Goal: Contribute content

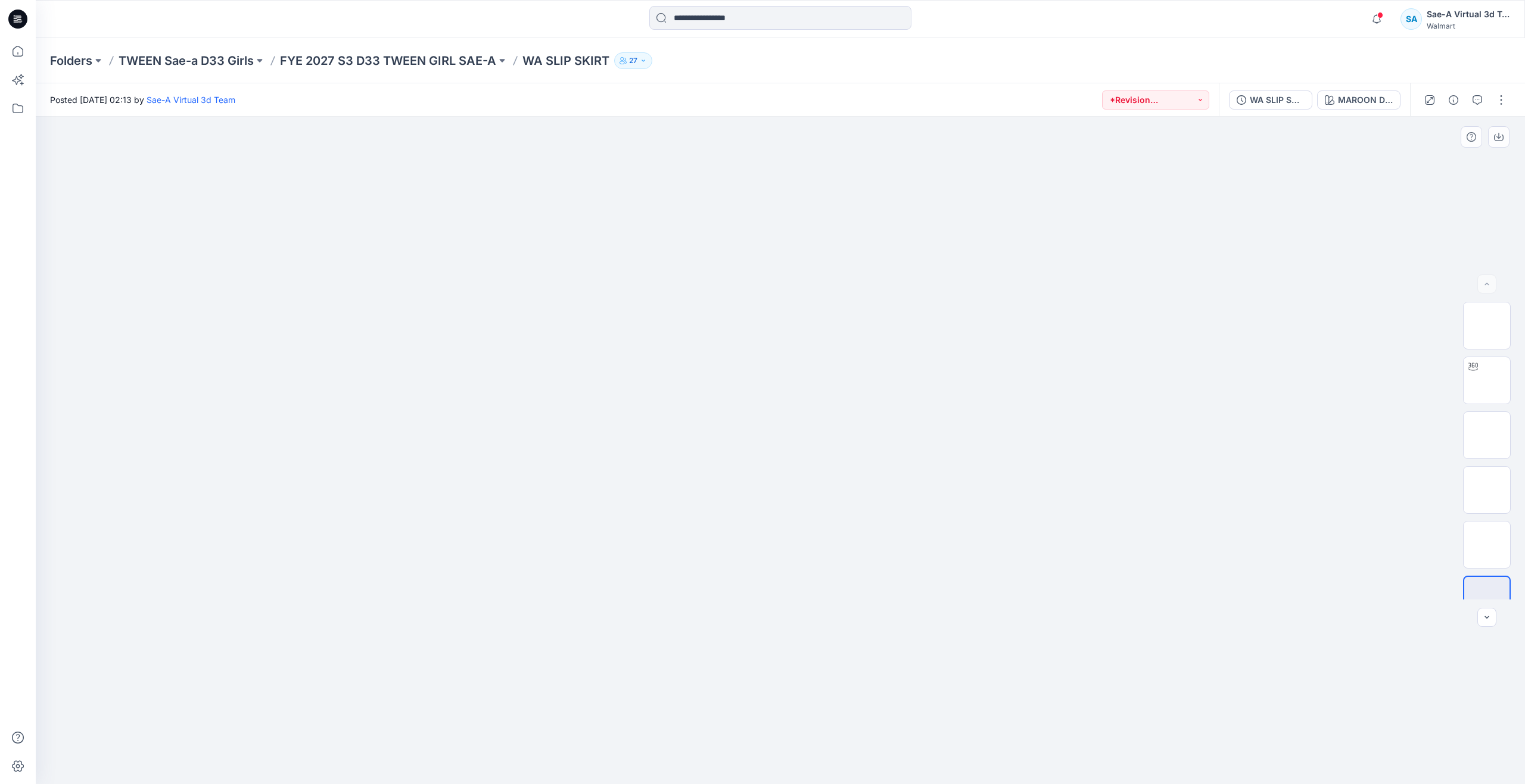
click at [1515, 355] on div at bounding box center [1487, 450] width 76 height 297
click at [1478, 374] on div at bounding box center [1474, 367] width 19 height 19
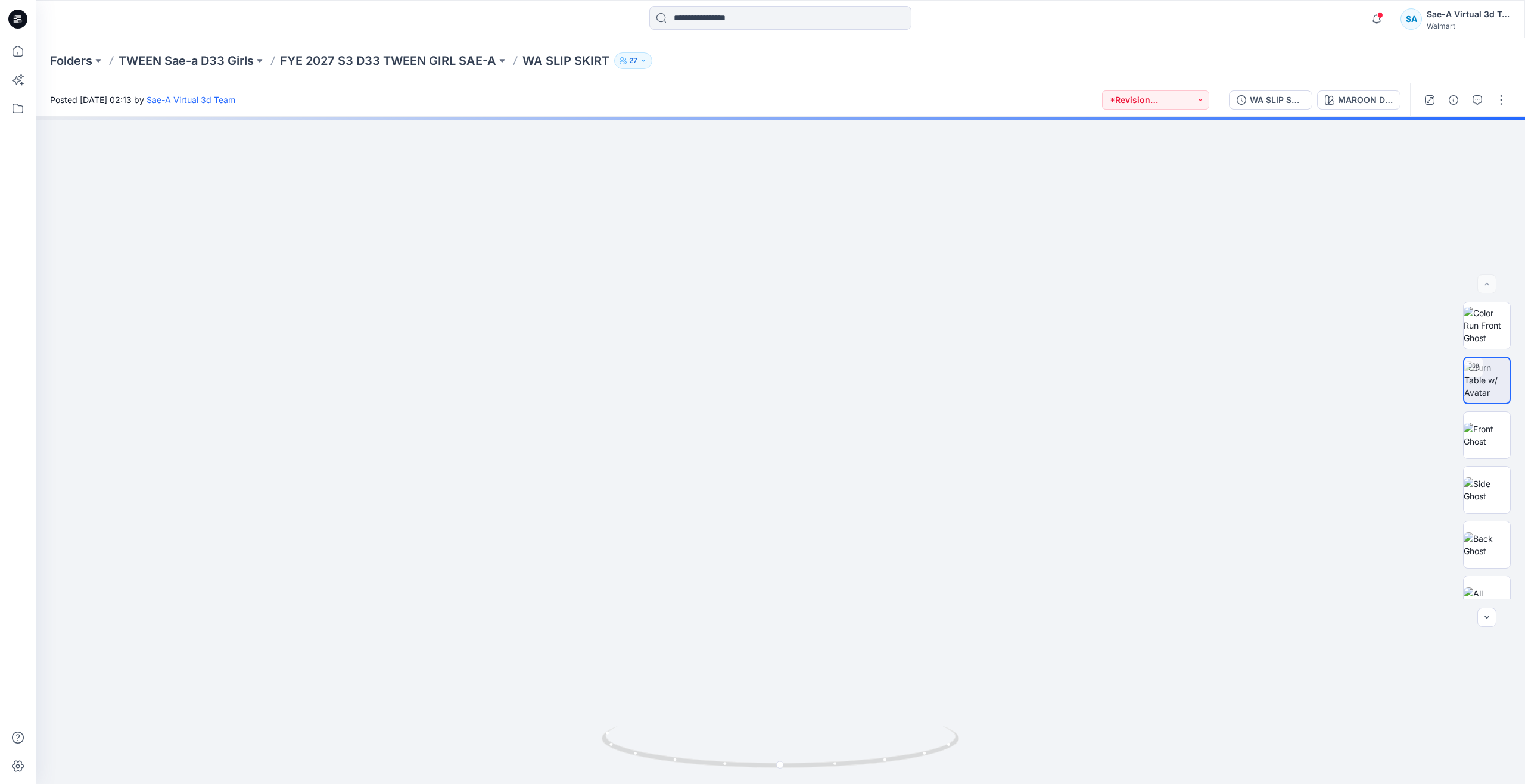
click at [31, 51] on div at bounding box center [18, 392] width 36 height 784
click at [17, 51] on icon at bounding box center [18, 51] width 26 height 26
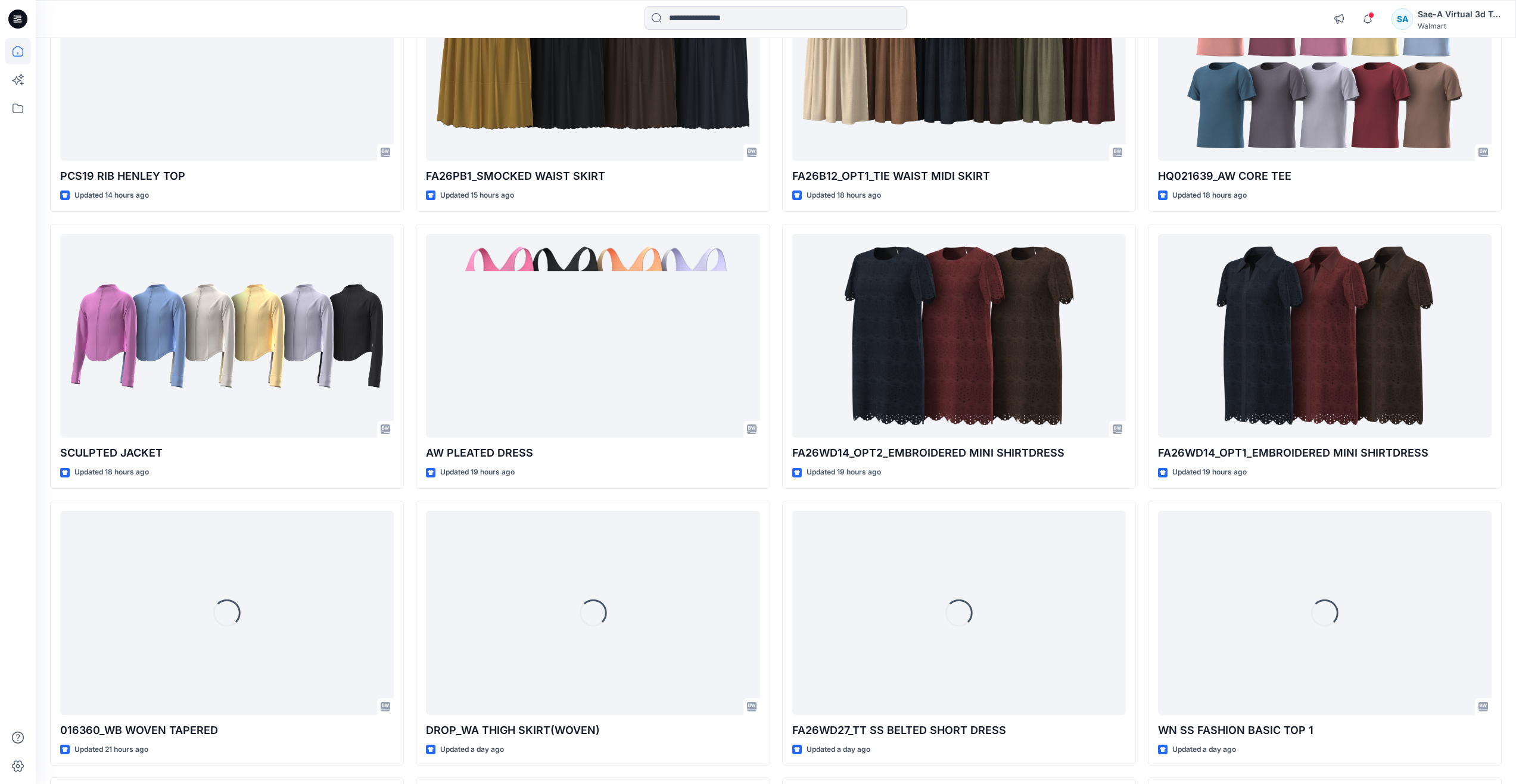
scroll to position [1567, 0]
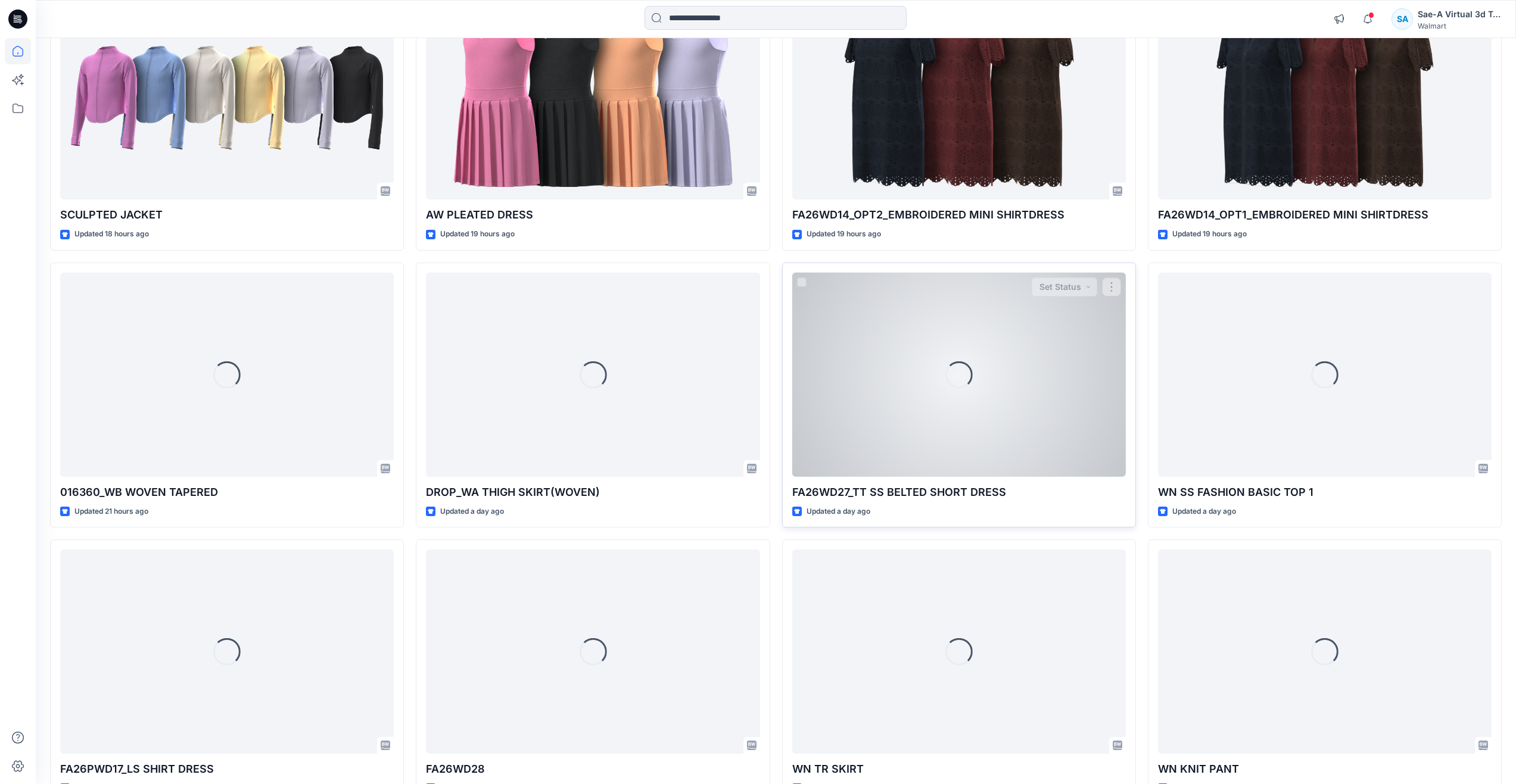
click at [901, 433] on div "Loading..." at bounding box center [959, 375] width 334 height 204
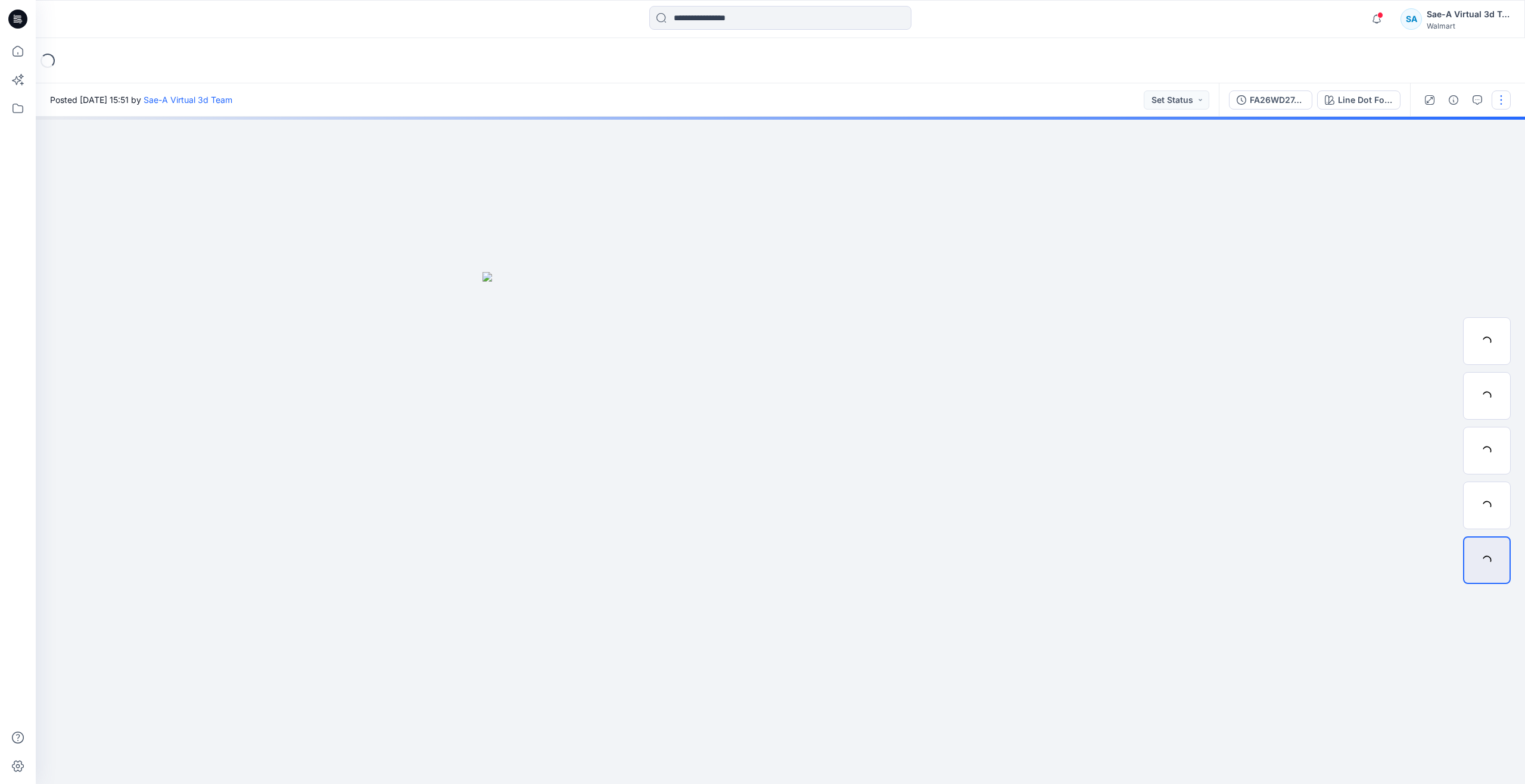
click at [1510, 99] on button "button" at bounding box center [1502, 100] width 19 height 19
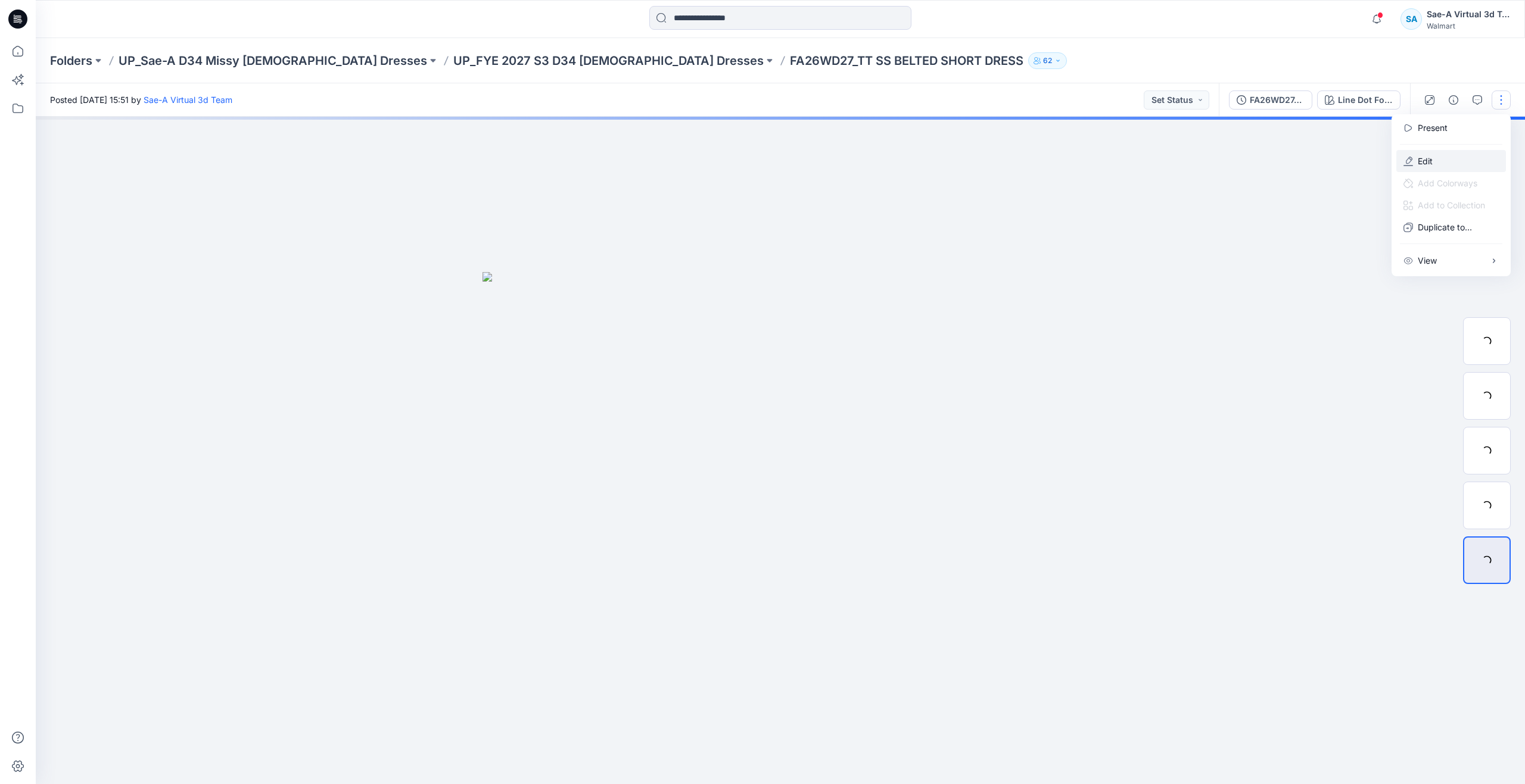
click at [1443, 155] on button "Edit" at bounding box center [1451, 161] width 110 height 22
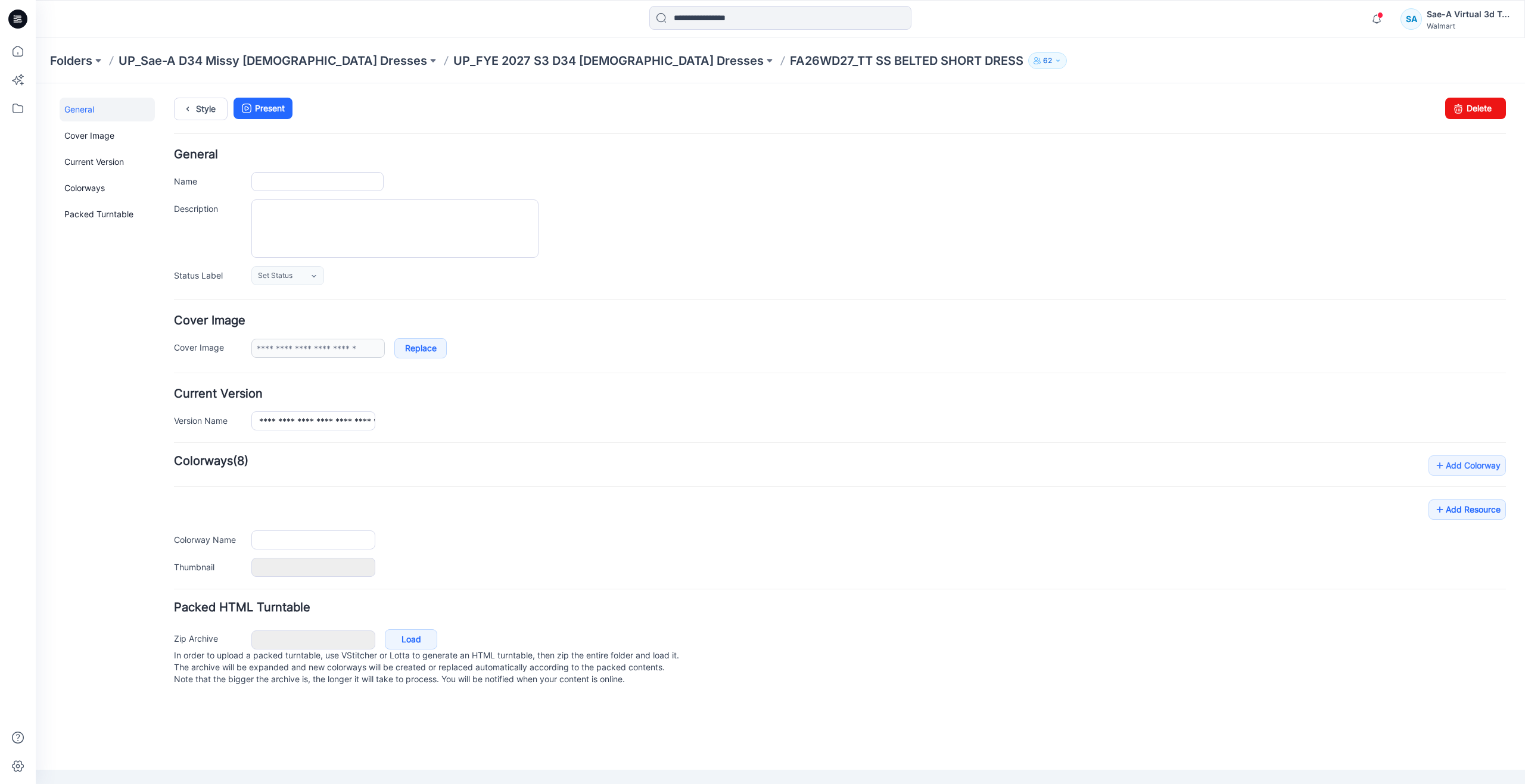
type input "**********"
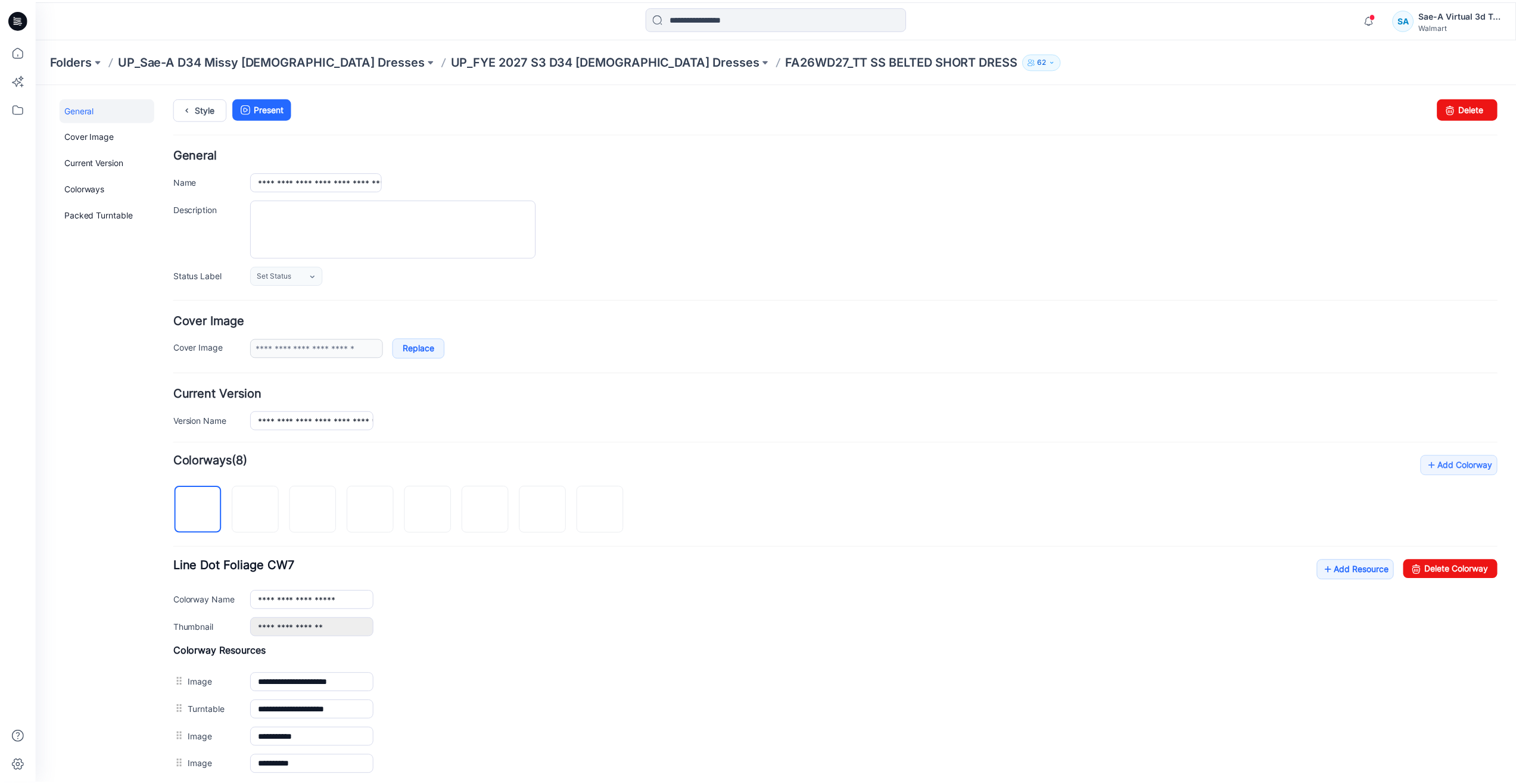
scroll to position [131, 0]
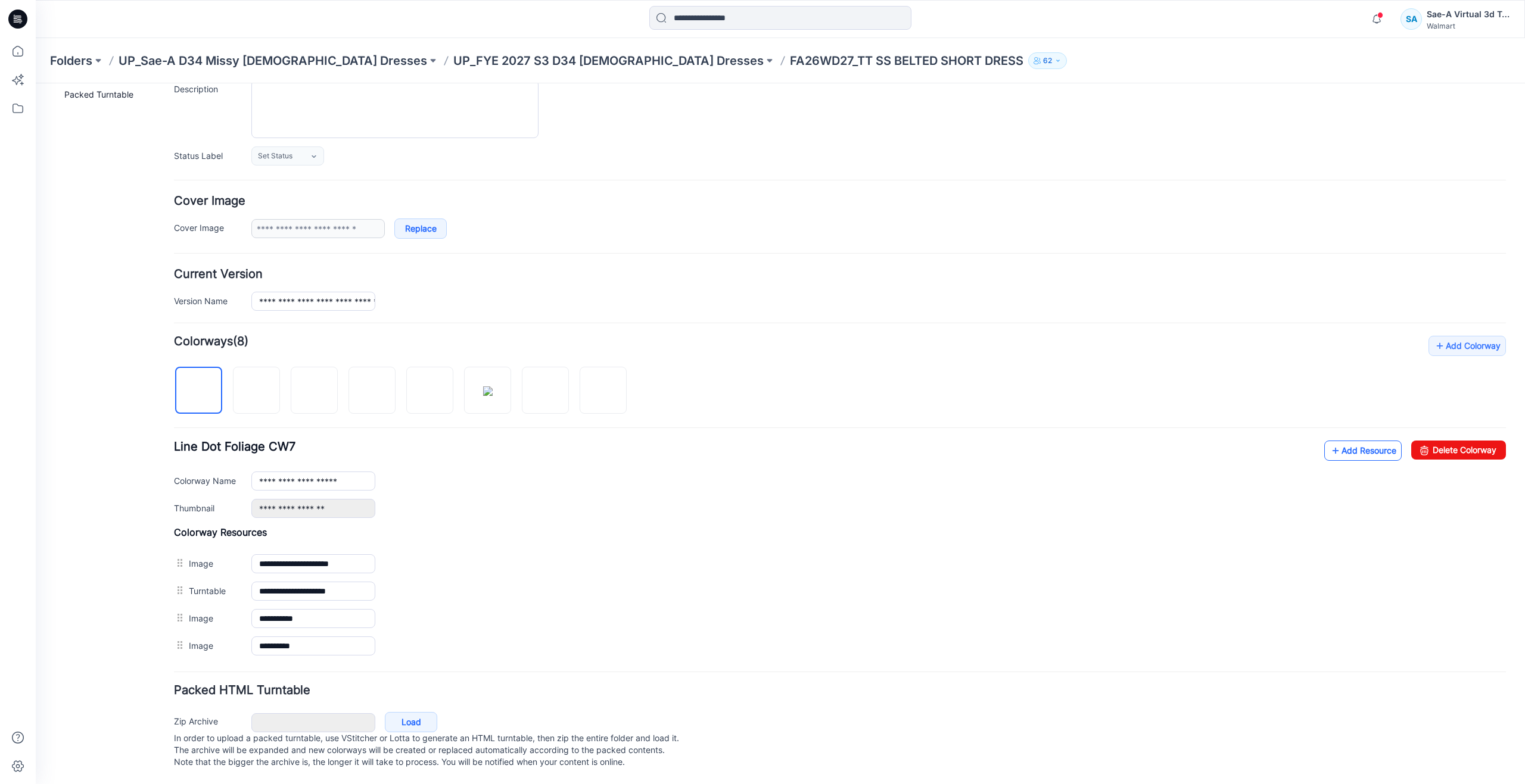
click at [1330, 447] on icon at bounding box center [1335, 451] width 12 height 19
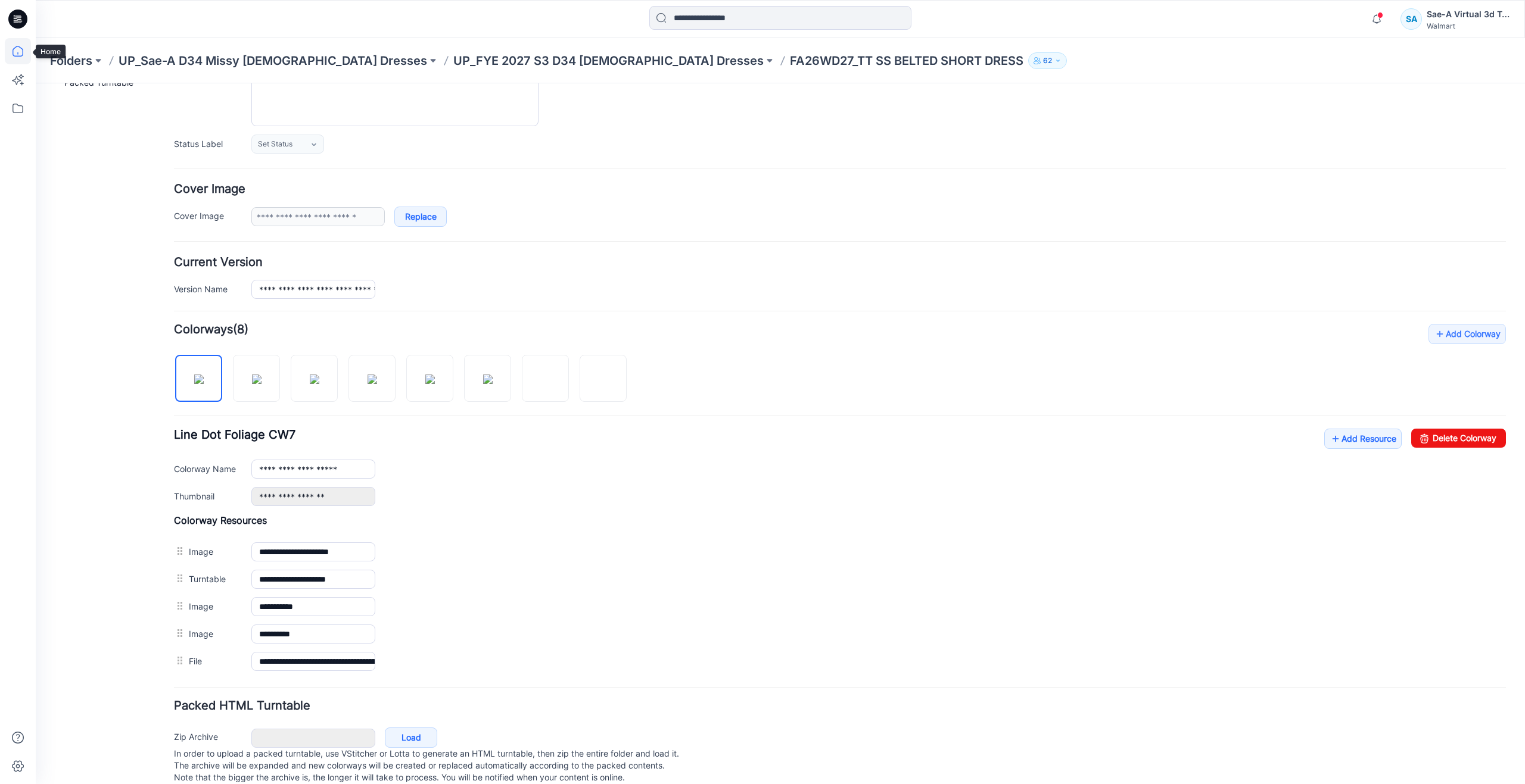
click at [14, 56] on icon at bounding box center [18, 51] width 26 height 26
